Goal: Transaction & Acquisition: Obtain resource

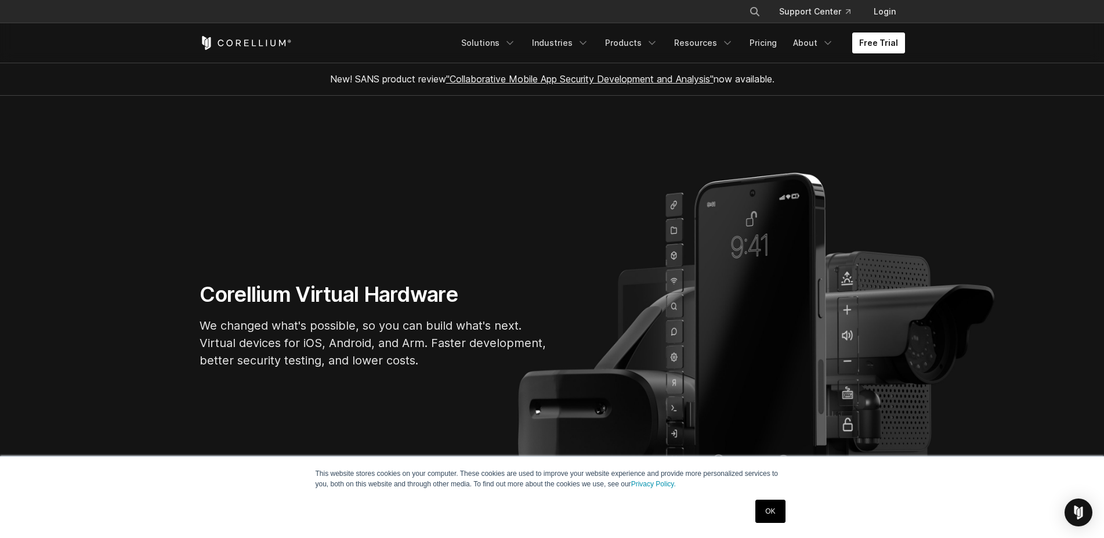
click at [885, 50] on link "Free Trial" at bounding box center [879, 43] width 53 height 21
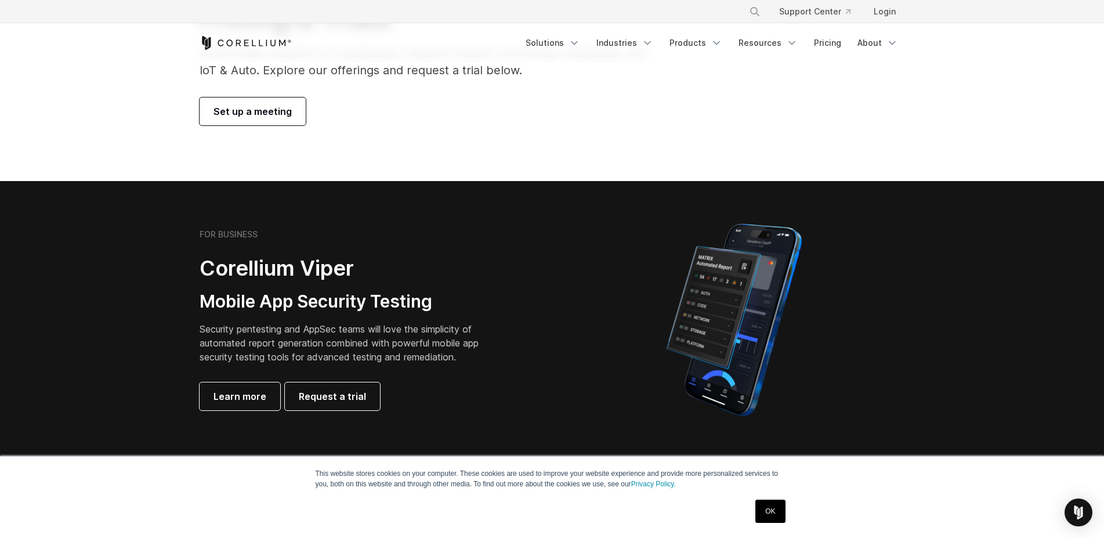
scroll to position [414, 0]
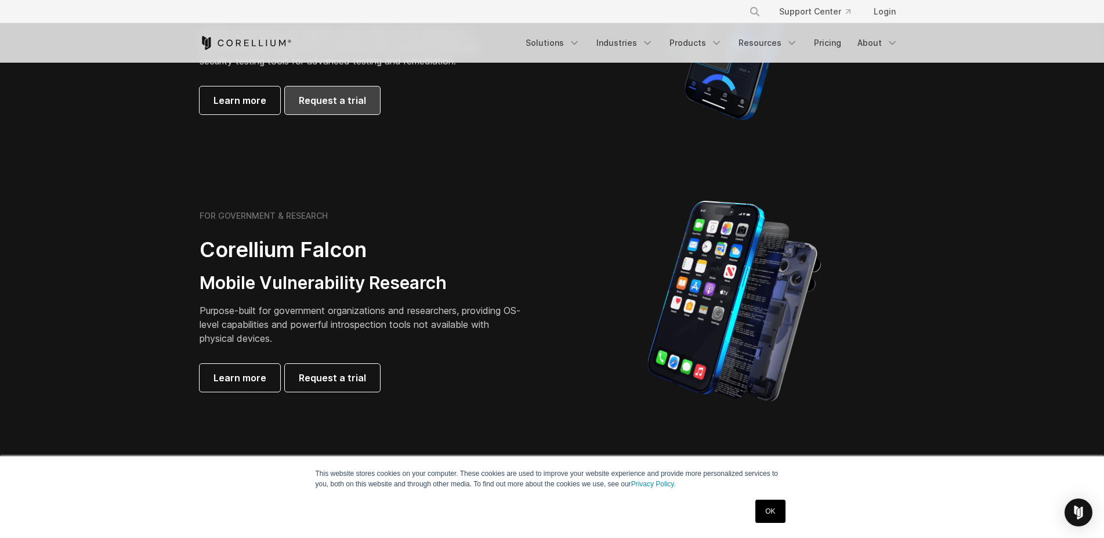
click at [326, 109] on link "Request a trial" at bounding box center [332, 100] width 95 height 28
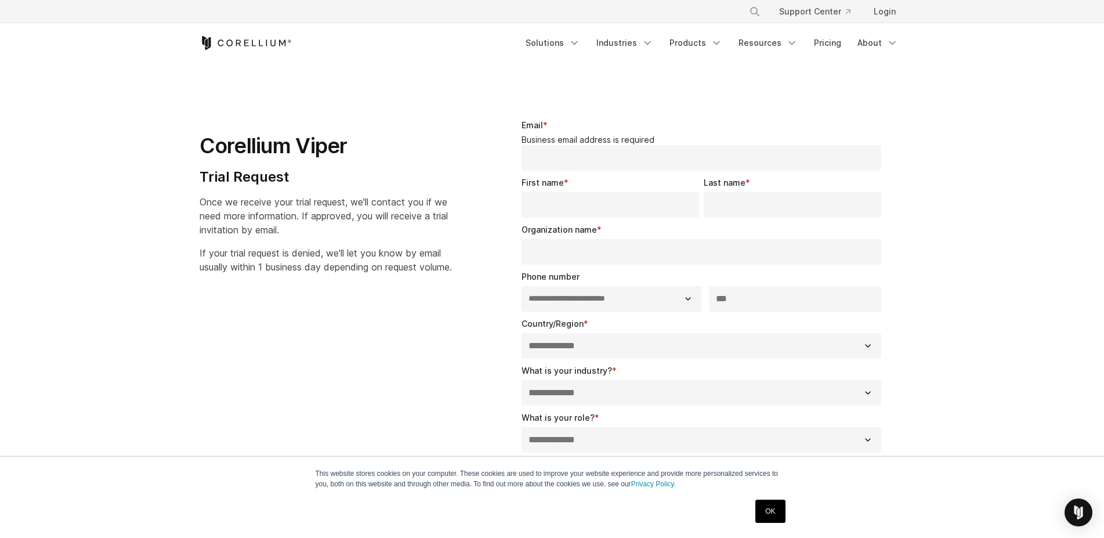
select select "**"
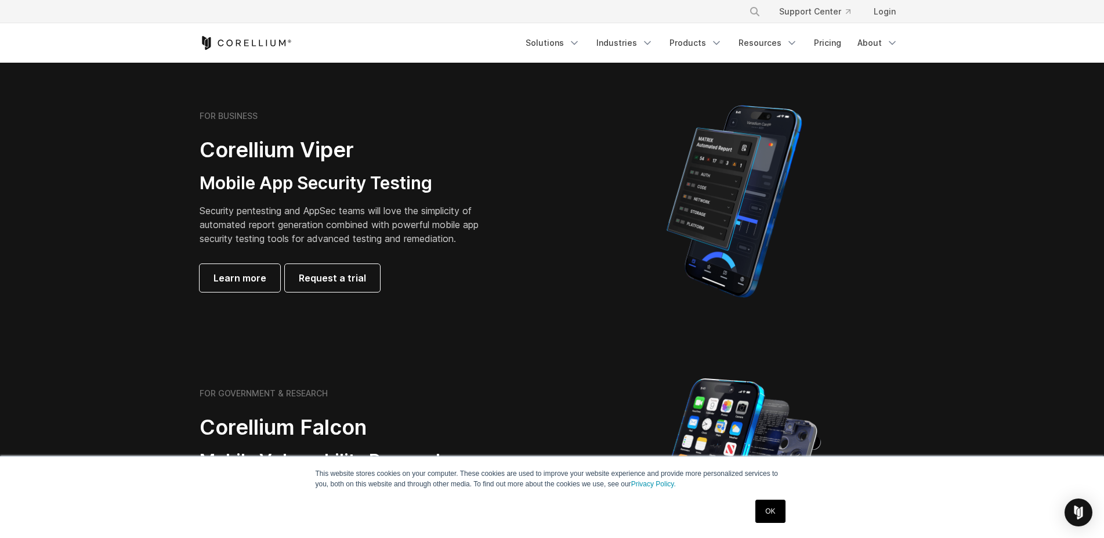
scroll to position [59, 0]
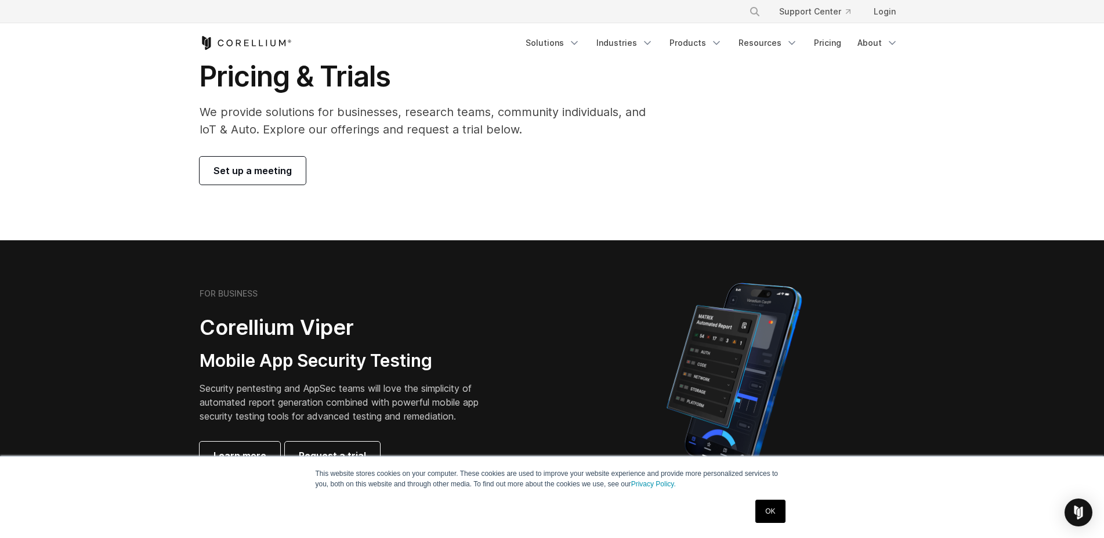
click at [244, 44] on icon "Corellium Home" at bounding box center [246, 42] width 5 height 6
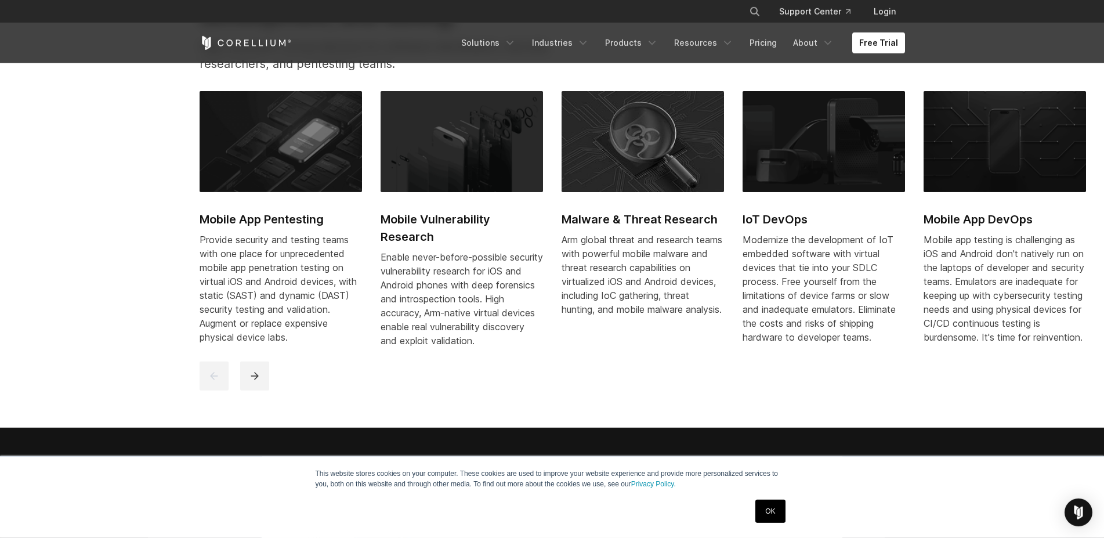
scroll to position [651, 0]
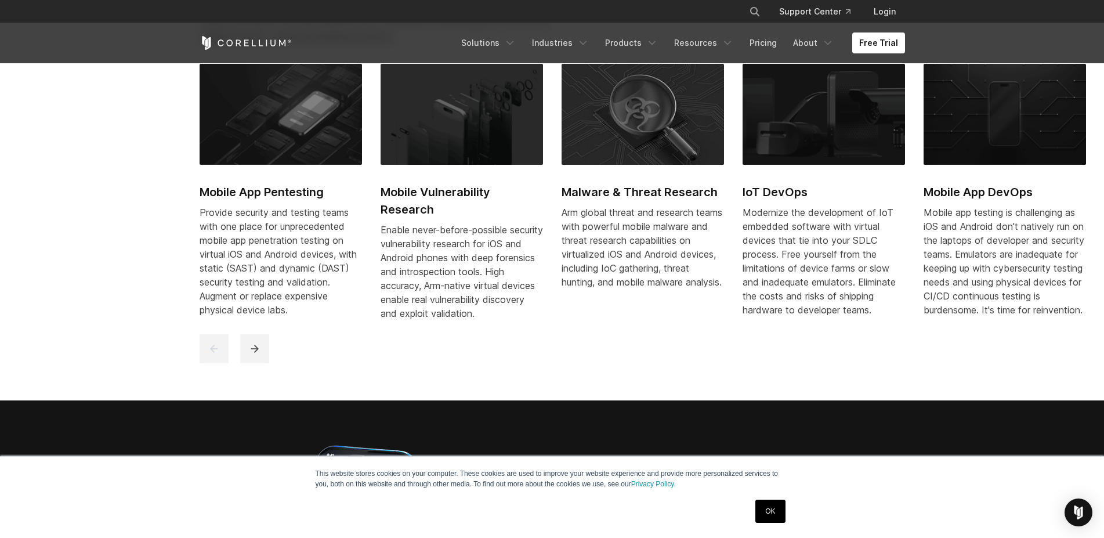
click at [778, 510] on link "OK" at bounding box center [771, 511] width 30 height 23
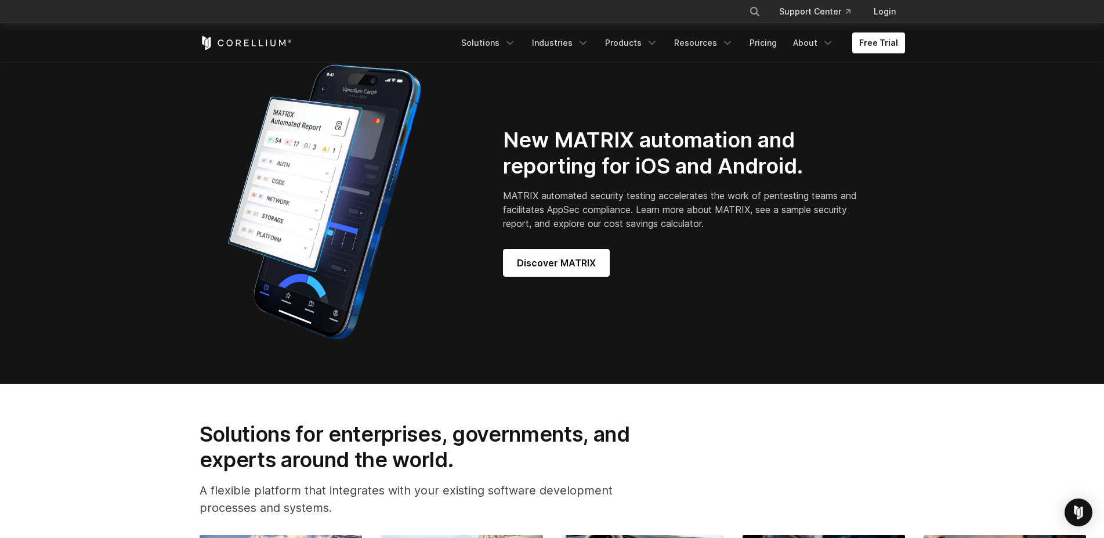
scroll to position [1006, 0]
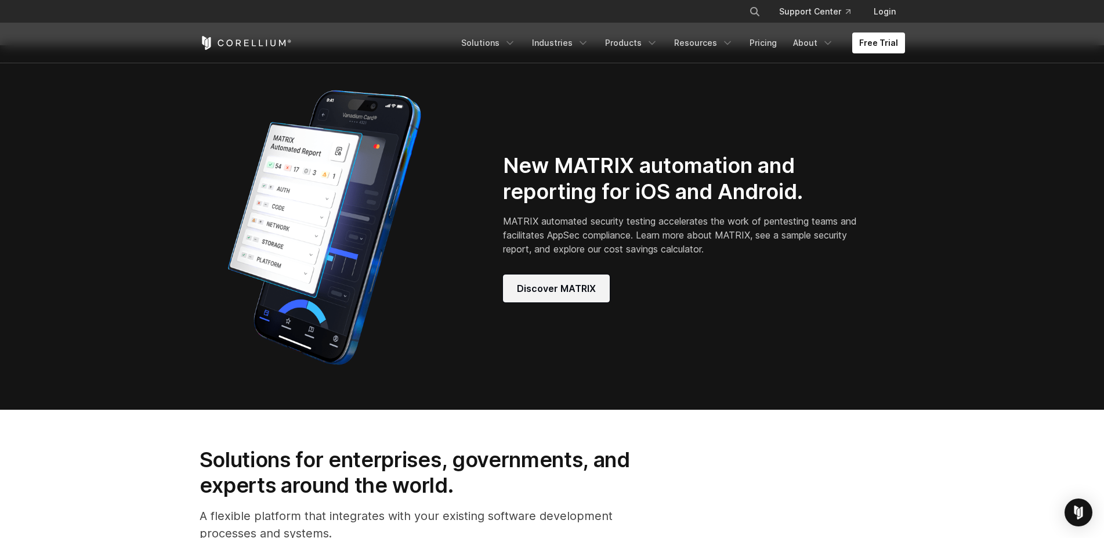
click at [542, 295] on span "Discover MATRIX" at bounding box center [556, 288] width 79 height 14
